Goal: Transaction & Acquisition: Purchase product/service

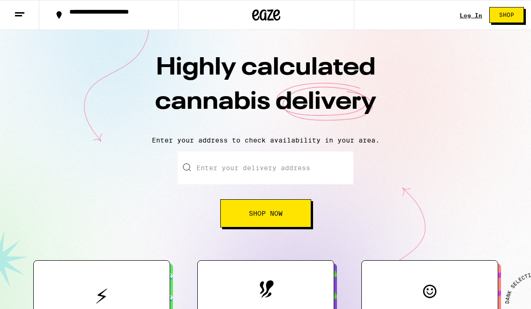
click at [467, 18] on link "Log In" at bounding box center [471, 15] width 23 height 6
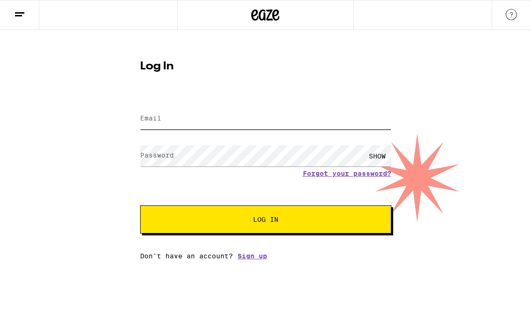
click at [310, 121] on input "Email" at bounding box center [265, 118] width 251 height 21
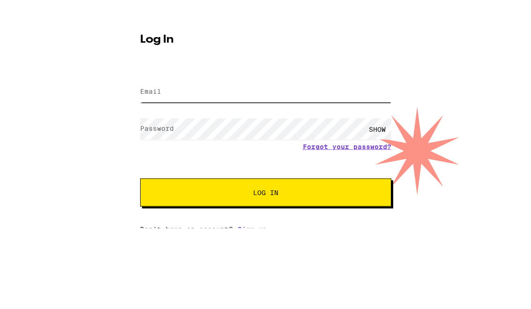
type input "[EMAIL_ADDRESS][DOMAIN_NAME]"
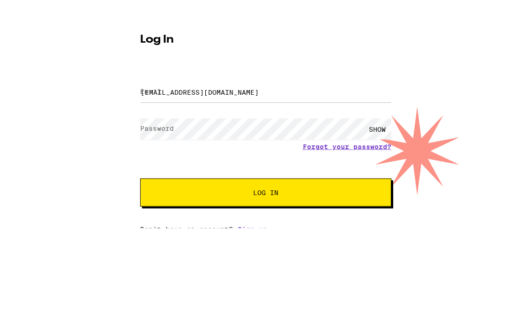
click at [265, 205] on button "Log In" at bounding box center [265, 219] width 251 height 28
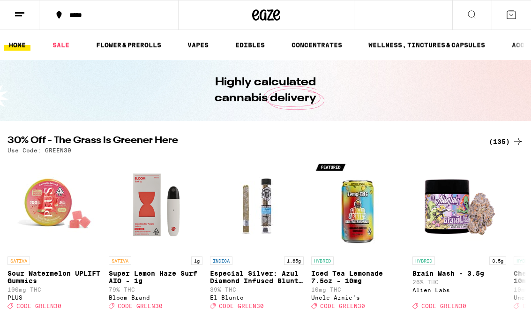
click at [462, 45] on link "WELLNESS, TINCTURES & CAPSULES" at bounding box center [427, 44] width 126 height 11
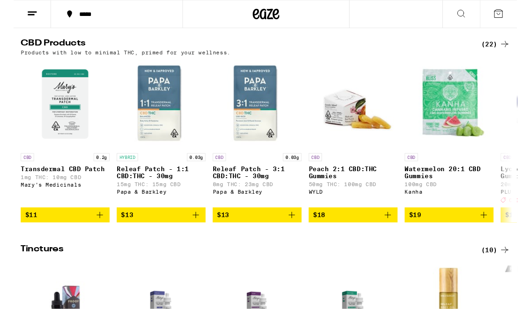
scroll to position [314, 0]
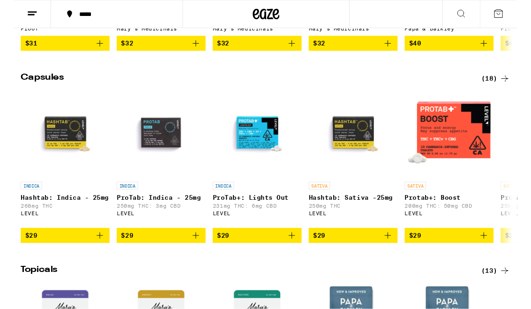
click at [510, 89] on div "(18)" at bounding box center [508, 82] width 30 height 11
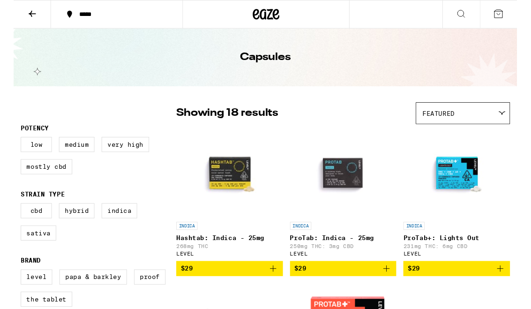
click at [27, 254] on label "Sativa" at bounding box center [27, 246] width 38 height 16
click at [10, 216] on input "Sativa" at bounding box center [9, 216] width 0 height 0
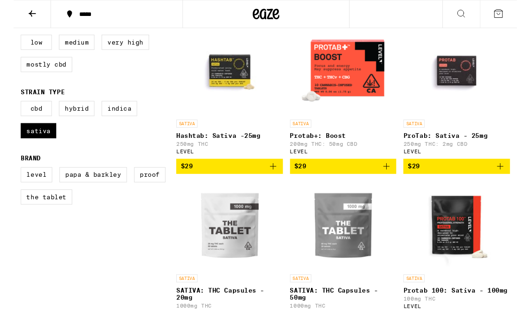
scroll to position [102, 0]
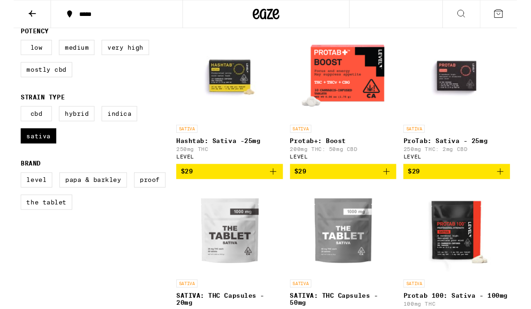
click at [259, 184] on span "$29" at bounding box center [227, 180] width 103 height 11
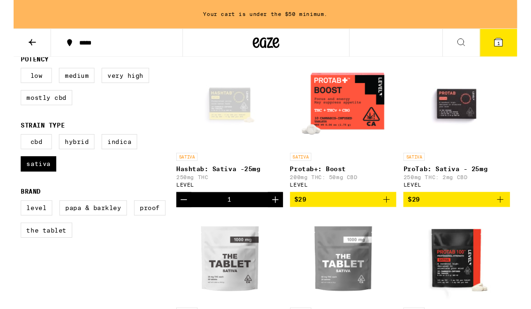
click at [446, 216] on span "$29" at bounding box center [467, 210] width 103 height 11
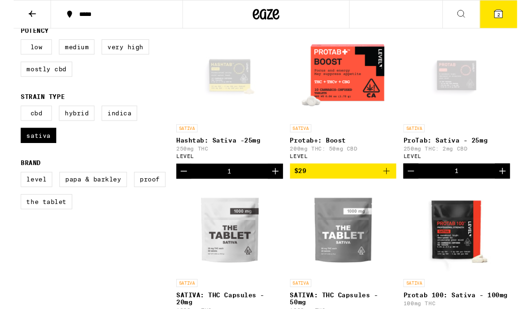
click at [184, 185] on icon "Decrement" at bounding box center [179, 180] width 11 height 11
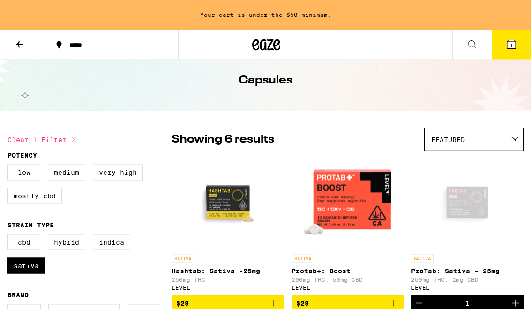
scroll to position [0, 0]
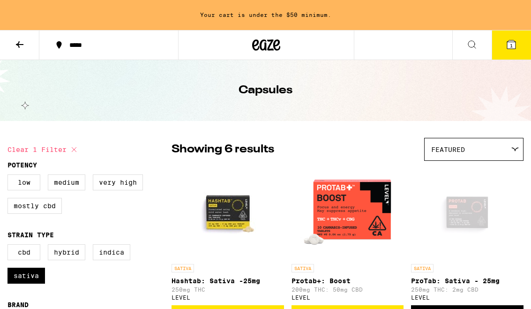
click at [24, 283] on label "Sativa" at bounding box center [27, 276] width 38 height 16
click at [10, 246] on input "Sativa" at bounding box center [9, 246] width 0 height 0
checkbox input "false"
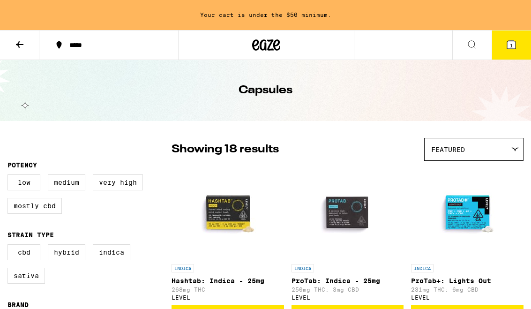
click at [66, 259] on label "Hybrid" at bounding box center [67, 252] width 38 height 16
click at [10, 246] on input "Hybrid" at bounding box center [9, 246] width 0 height 0
checkbox input "true"
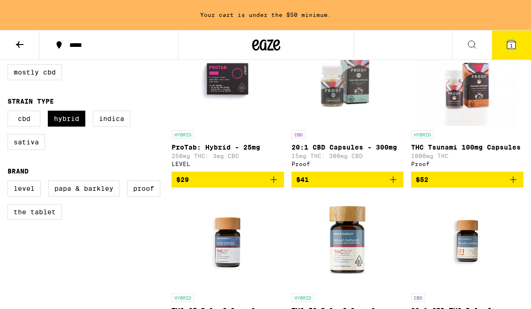
scroll to position [127, 0]
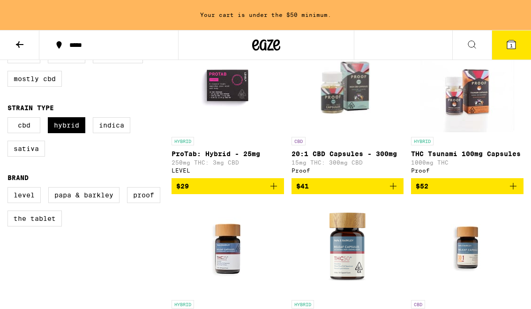
click at [234, 254] on img "Open page for THC 25 Releaf Capsules from Papa & Barkley" at bounding box center [228, 249] width 94 height 94
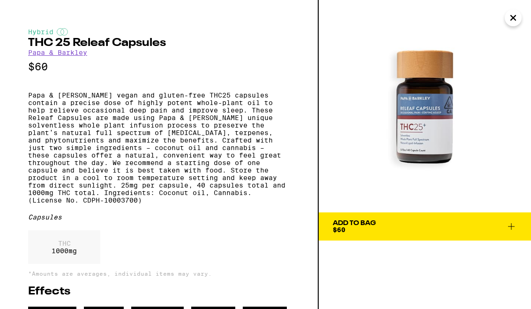
click at [516, 227] on icon at bounding box center [511, 226] width 11 height 11
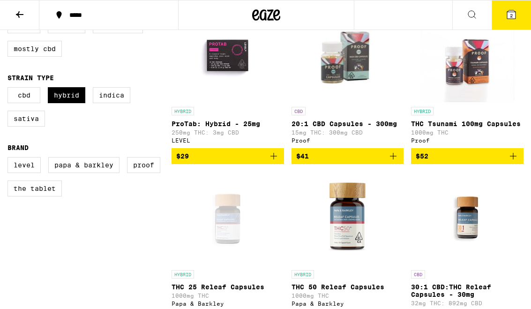
click at [239, 234] on div "Open page for THC 25 Releaf Capsules from Papa & Barkley" at bounding box center [228, 219] width 94 height 94
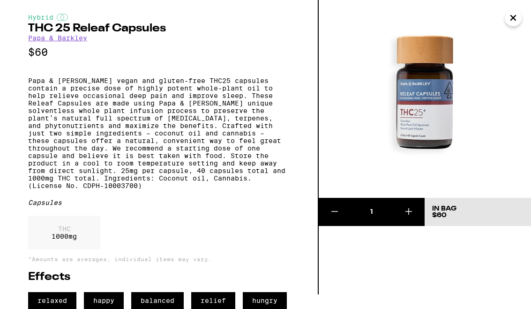
scroll to position [47, 0]
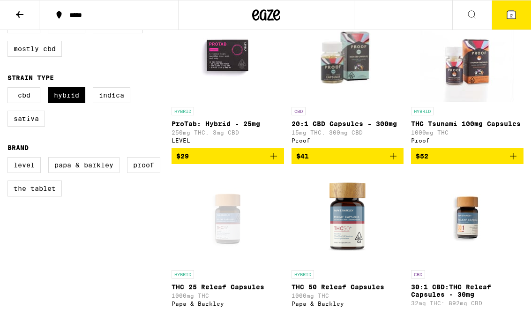
click at [275, 162] on icon "Add to bag" at bounding box center [273, 156] width 11 height 11
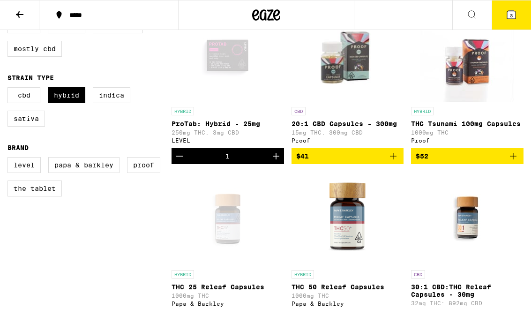
click at [508, 21] on button "3" at bounding box center [511, 14] width 39 height 29
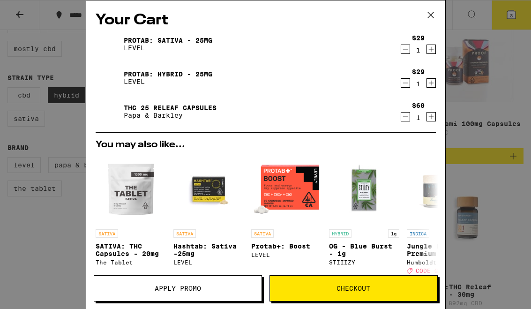
click at [501, 198] on div "Your Cart ProTab: Sativa - 25mg LEVEL $29 1 ProTab: Hybrid - 25mg LEVEL $29 1 T…" at bounding box center [265, 154] width 531 height 309
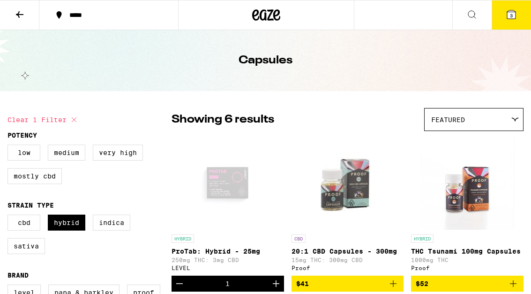
click at [278, 18] on icon at bounding box center [266, 15] width 28 height 17
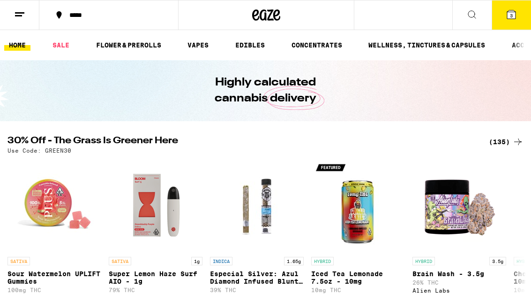
click at [61, 50] on link "SALE" at bounding box center [61, 44] width 26 height 11
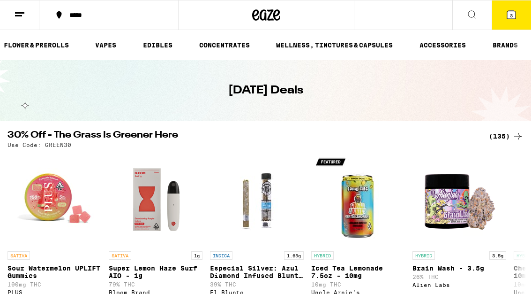
scroll to position [0, 94]
click at [382, 46] on link "WELLNESS, TINCTURES & CAPSULES" at bounding box center [335, 44] width 126 height 11
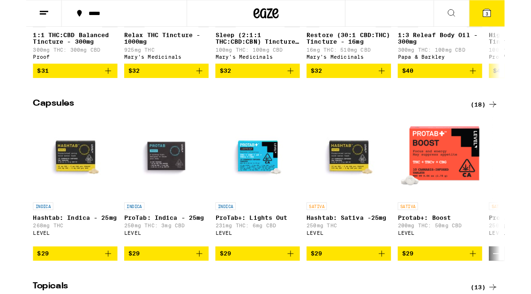
scroll to position [681, 0]
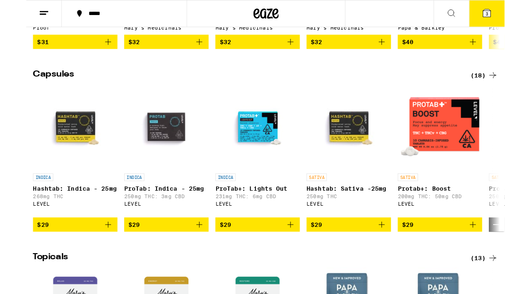
click at [498, 89] on div "(18)" at bounding box center [508, 83] width 30 height 11
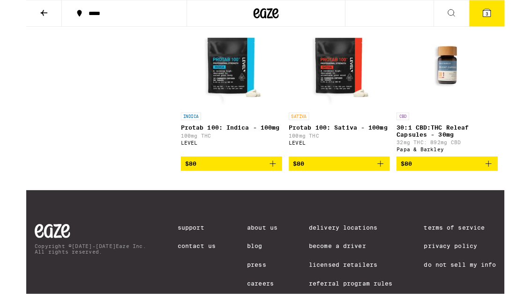
scroll to position [1012, 0]
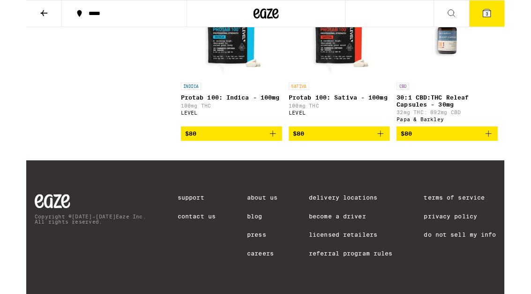
click at [512, 15] on span "3" at bounding box center [511, 16] width 3 height 6
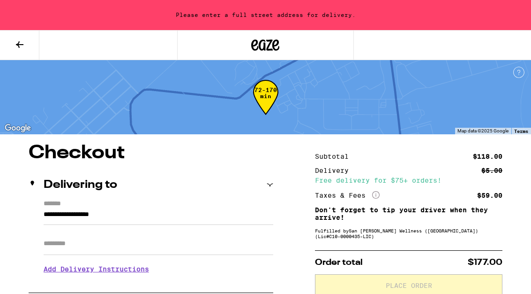
click at [26, 46] on button at bounding box center [19, 45] width 39 height 30
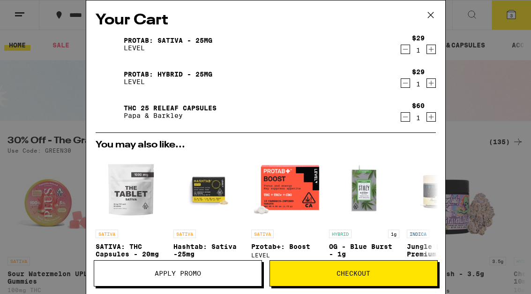
click at [408, 53] on icon "Decrement" at bounding box center [405, 49] width 8 height 11
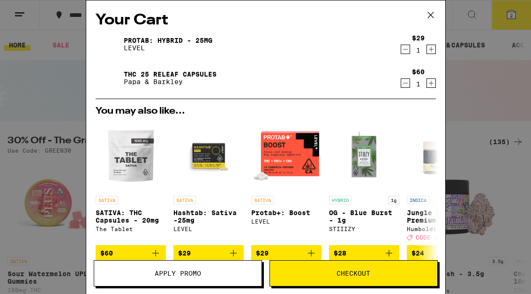
click at [410, 269] on button "Checkout" at bounding box center [354, 273] width 168 height 26
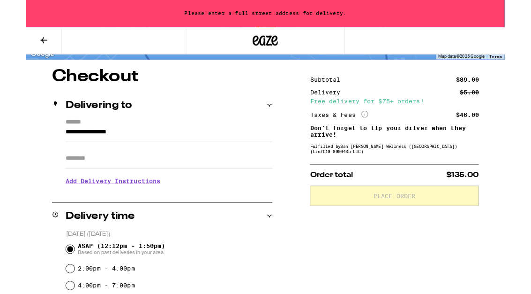
scroll to position [68, 0]
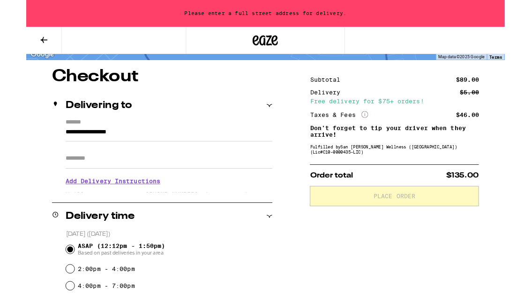
click at [270, 117] on icon at bounding box center [270, 117] width 6 height 3
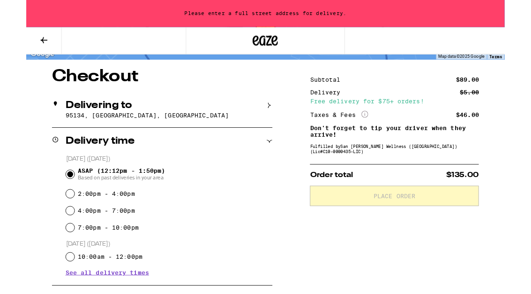
click at [272, 117] on icon at bounding box center [270, 116] width 7 height 7
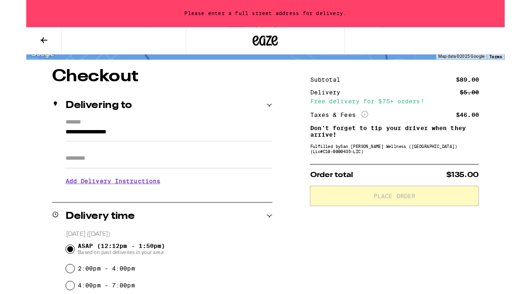
click at [25, 40] on button at bounding box center [19, 45] width 39 height 30
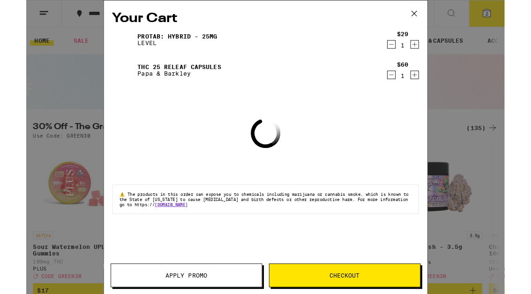
click at [435, 23] on button at bounding box center [430, 15] width 29 height 30
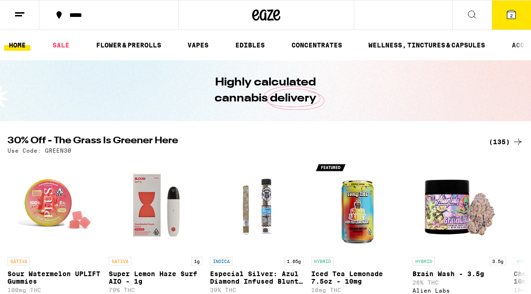
click at [21, 17] on icon at bounding box center [19, 14] width 11 height 11
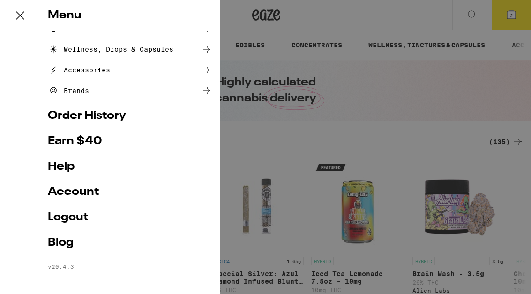
scroll to position [138, 0]
click at [61, 117] on link "Order History" at bounding box center [130, 115] width 165 height 11
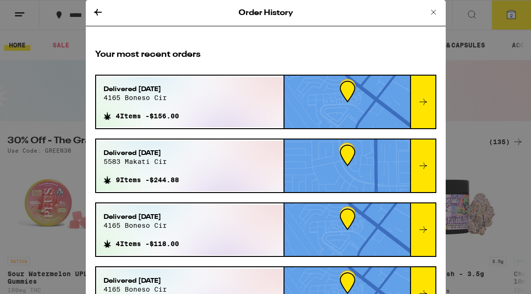
click at [98, 17] on button at bounding box center [97, 13] width 11 height 13
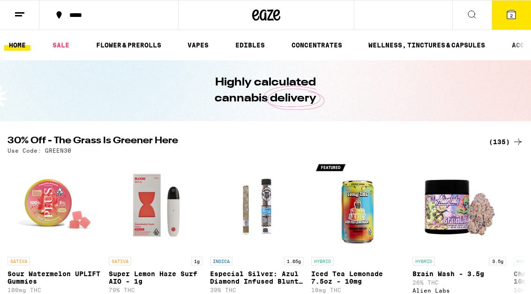
click at [511, 19] on icon at bounding box center [511, 14] width 11 height 11
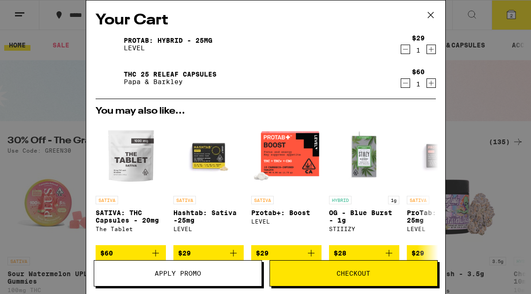
click at [399, 271] on span "Checkout" at bounding box center [353, 273] width 167 height 7
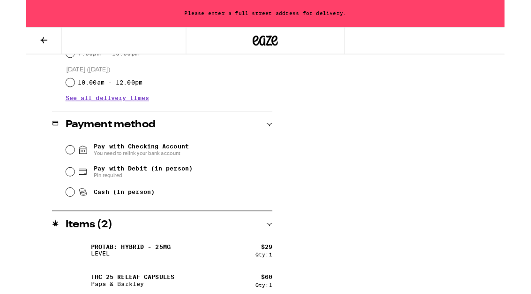
scroll to position [350, 0]
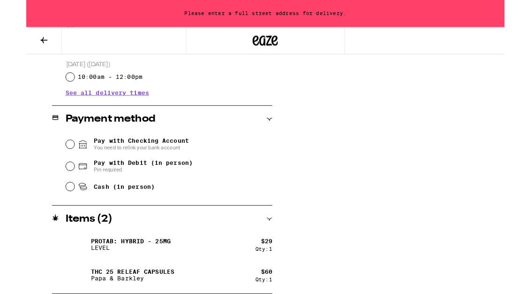
click at [47, 164] on input "Pay with Checking Account You need to relink your bank account" at bounding box center [48, 159] width 9 height 9
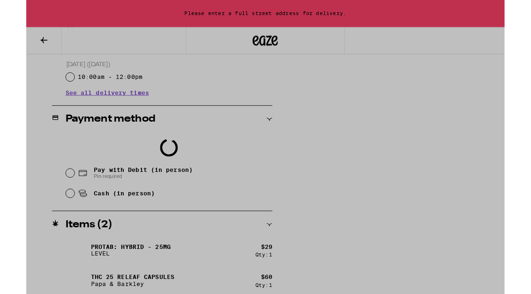
click at [409, 224] on div at bounding box center [265, 163] width 531 height 326
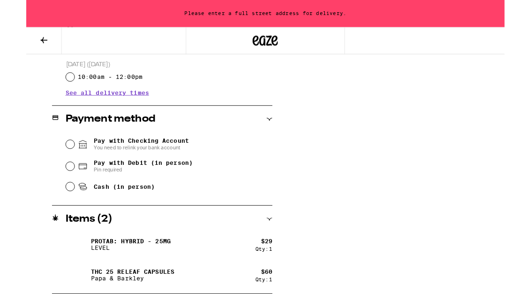
click at [46, 189] on input "Pay with Debit (in person) Pin required" at bounding box center [48, 184] width 9 height 9
radio input "true"
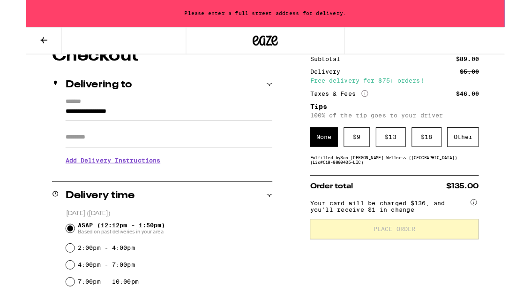
scroll to position [90, 0]
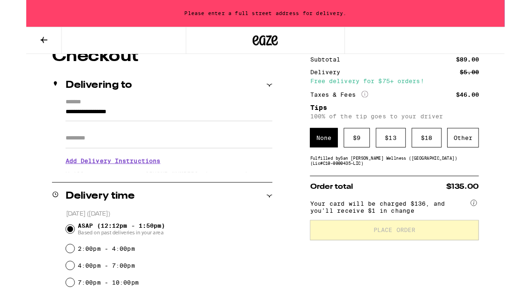
click at [410, 161] on div "$ 13" at bounding box center [404, 153] width 33 height 22
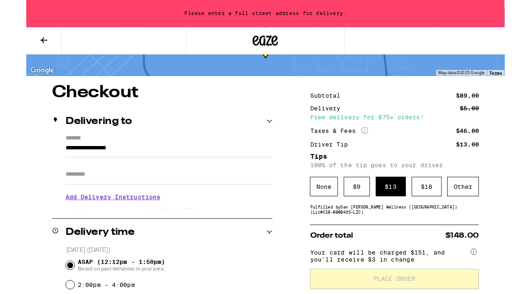
scroll to position [47, 0]
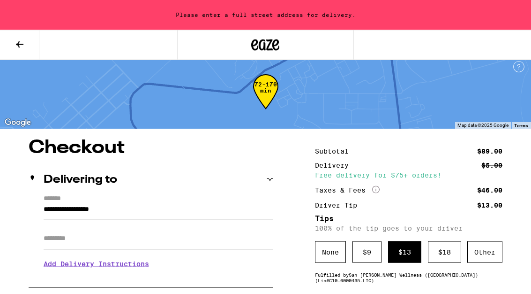
click at [57, 204] on input "**********" at bounding box center [159, 212] width 230 height 16
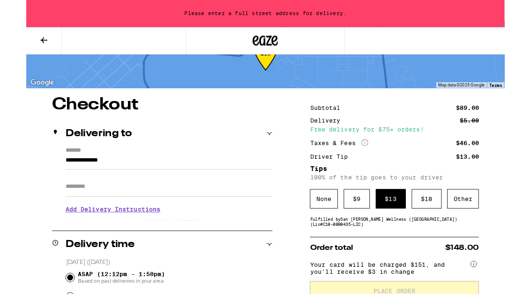
scroll to position [42, 0]
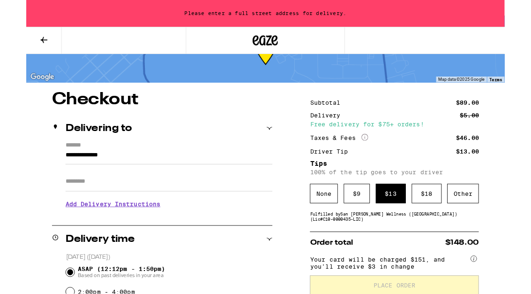
click at [57, 166] on input "**********" at bounding box center [159, 174] width 230 height 16
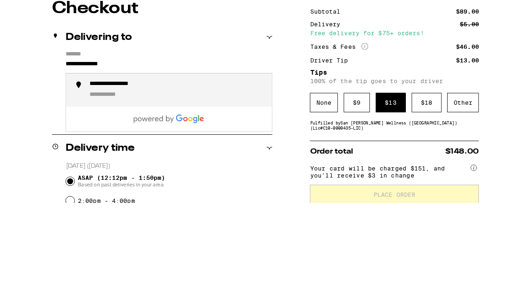
click at [81, 202] on div "**********" at bounding box center [95, 206] width 51 height 9
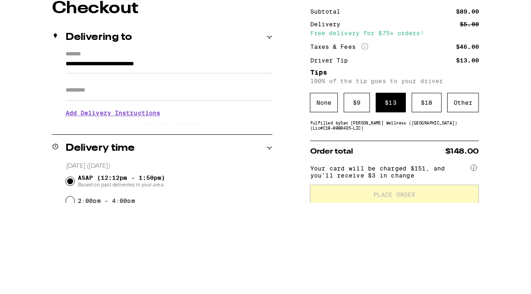
scroll to position [143, 0]
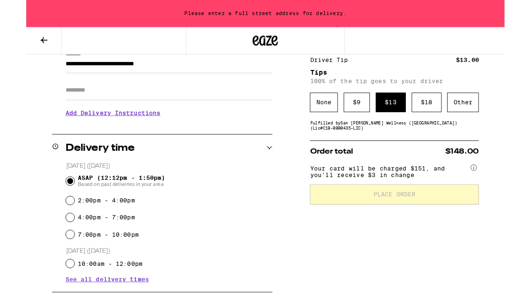
type input "**********"
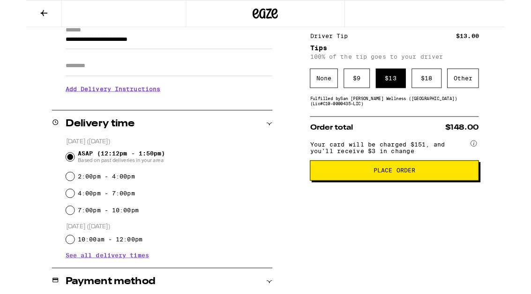
scroll to position [148, 0]
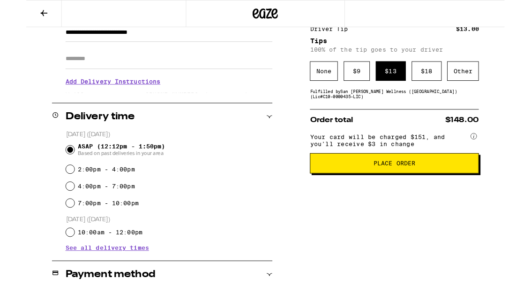
click at [370, 84] on div "$ 9" at bounding box center [367, 79] width 29 height 22
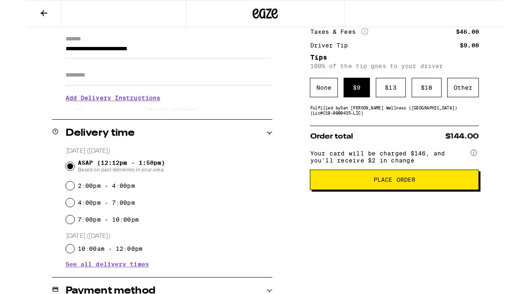
scroll to position [129, 0]
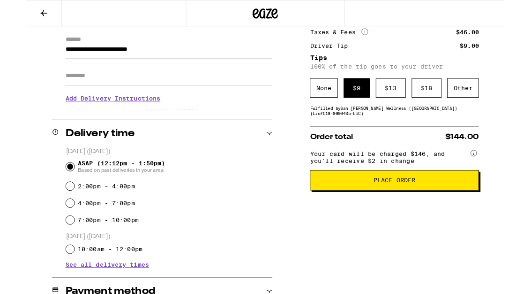
click at [408, 97] on div "$ 13" at bounding box center [404, 98] width 33 height 22
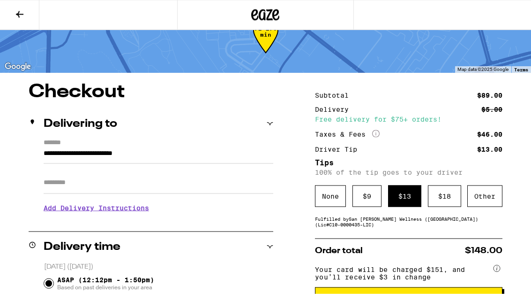
scroll to position [0, 0]
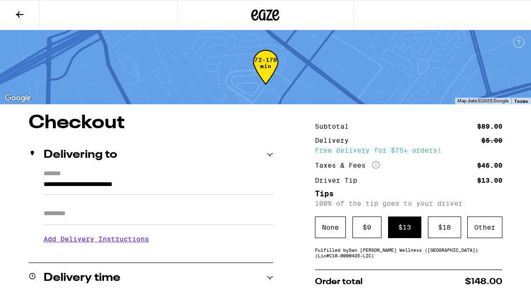
click at [377, 234] on div "$ 9" at bounding box center [367, 227] width 29 height 22
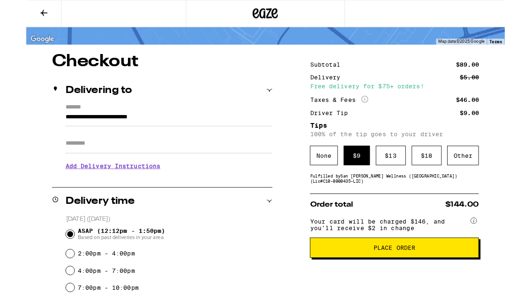
scroll to position [95, 0]
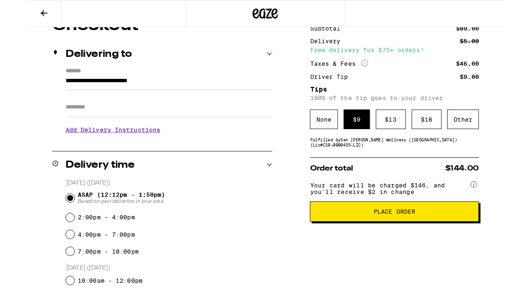
click at [483, 136] on div "Other" at bounding box center [485, 132] width 35 height 22
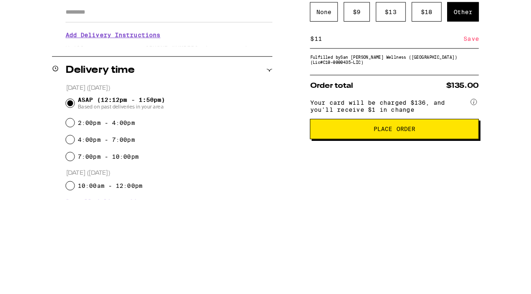
type input "11"
click at [496, 138] on div "Save" at bounding box center [494, 148] width 17 height 21
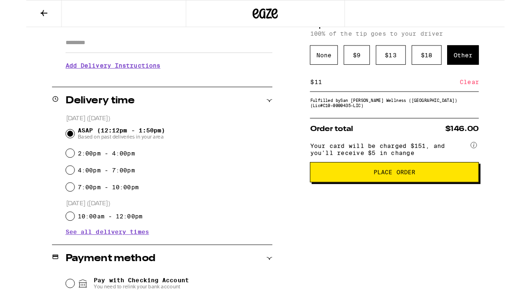
scroll to position [166, 0]
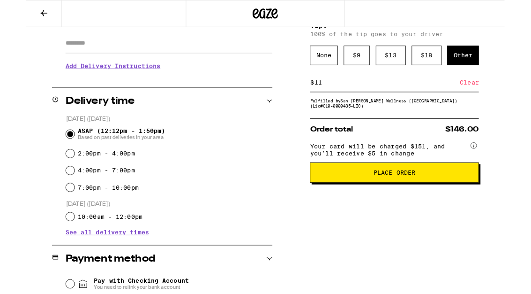
click at [406, 67] on div "$ 13" at bounding box center [404, 62] width 33 height 22
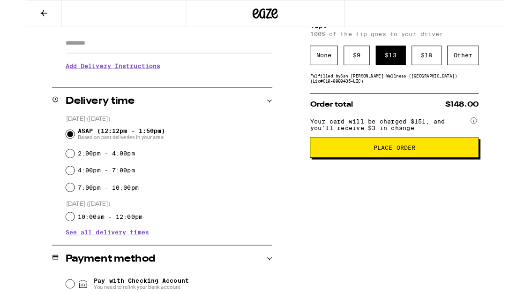
click at [483, 66] on div "Other" at bounding box center [485, 62] width 35 height 22
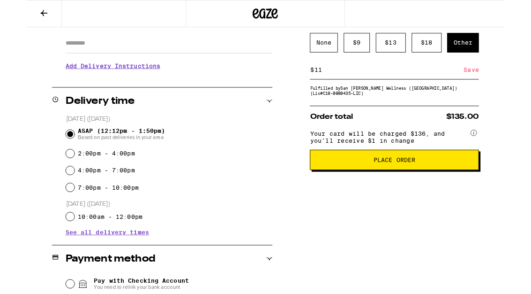
type input "11"
click at [492, 83] on div "Save" at bounding box center [494, 77] width 17 height 21
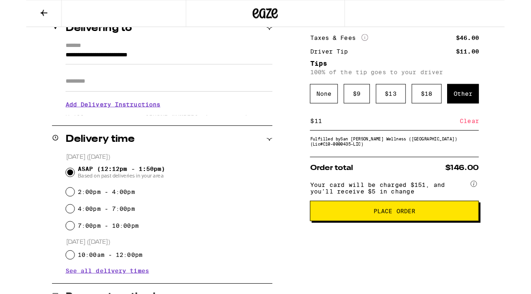
scroll to position [122, 0]
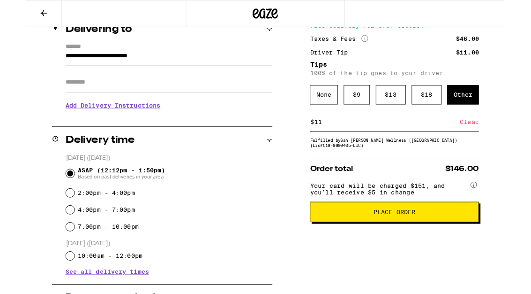
click at [415, 109] on div "$ 13" at bounding box center [404, 105] width 33 height 22
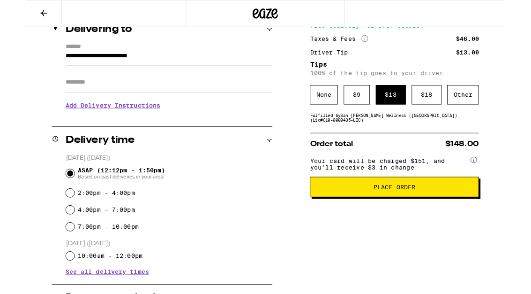
click at [451, 109] on div "$ 18" at bounding box center [444, 105] width 33 height 22
click at [408, 111] on div "$ 13" at bounding box center [404, 105] width 33 height 22
click at [377, 112] on div "$ 9" at bounding box center [367, 105] width 29 height 22
click at [481, 115] on div "Other" at bounding box center [485, 105] width 35 height 22
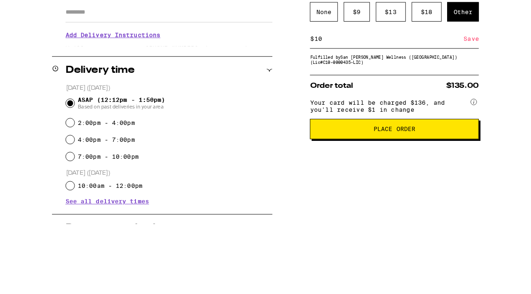
type input "10"
click at [494, 111] on div "Save" at bounding box center [494, 121] width 17 height 21
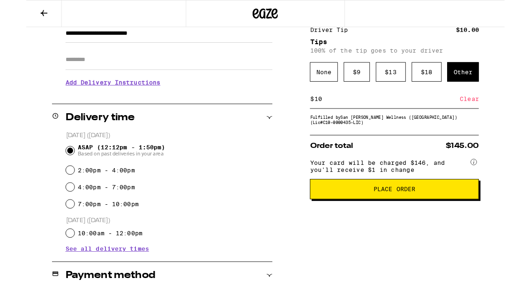
scroll to position [139, 0]
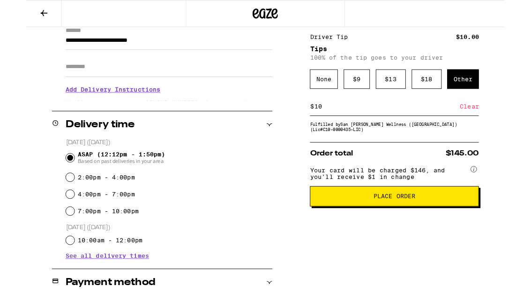
click at [366, 93] on div "$ 9" at bounding box center [367, 88] width 29 height 22
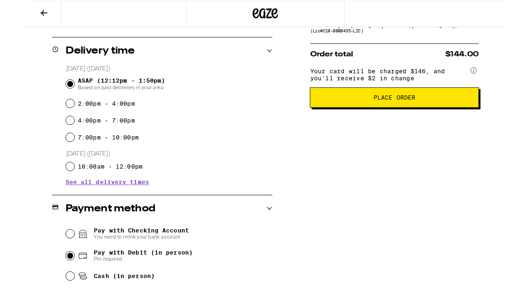
scroll to position [226, 0]
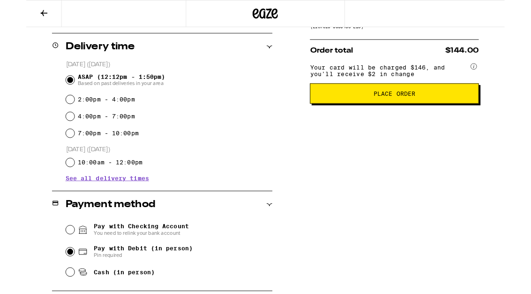
click at [467, 107] on span "Place Order" at bounding box center [409, 103] width 172 height 7
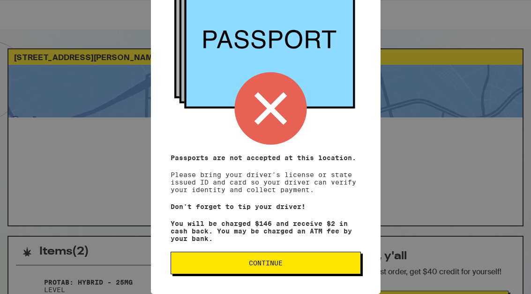
scroll to position [132, 0]
click at [342, 203] on p "Don't forget to tip your driver!" at bounding box center [266, 207] width 190 height 8
click at [337, 263] on span "Continue" at bounding box center [266, 262] width 174 height 7
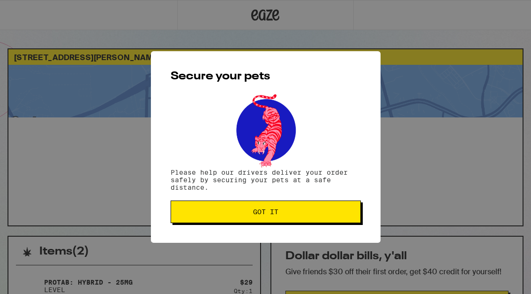
scroll to position [0, 0]
click at [345, 213] on span "Got it" at bounding box center [266, 211] width 174 height 7
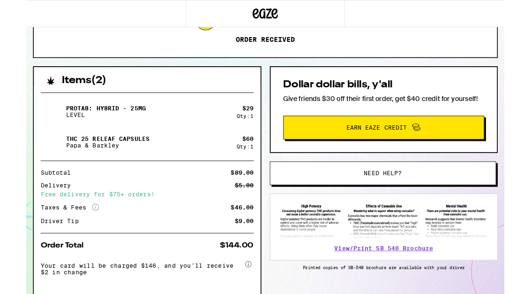
scroll to position [181, 0]
